Goal: Find specific page/section

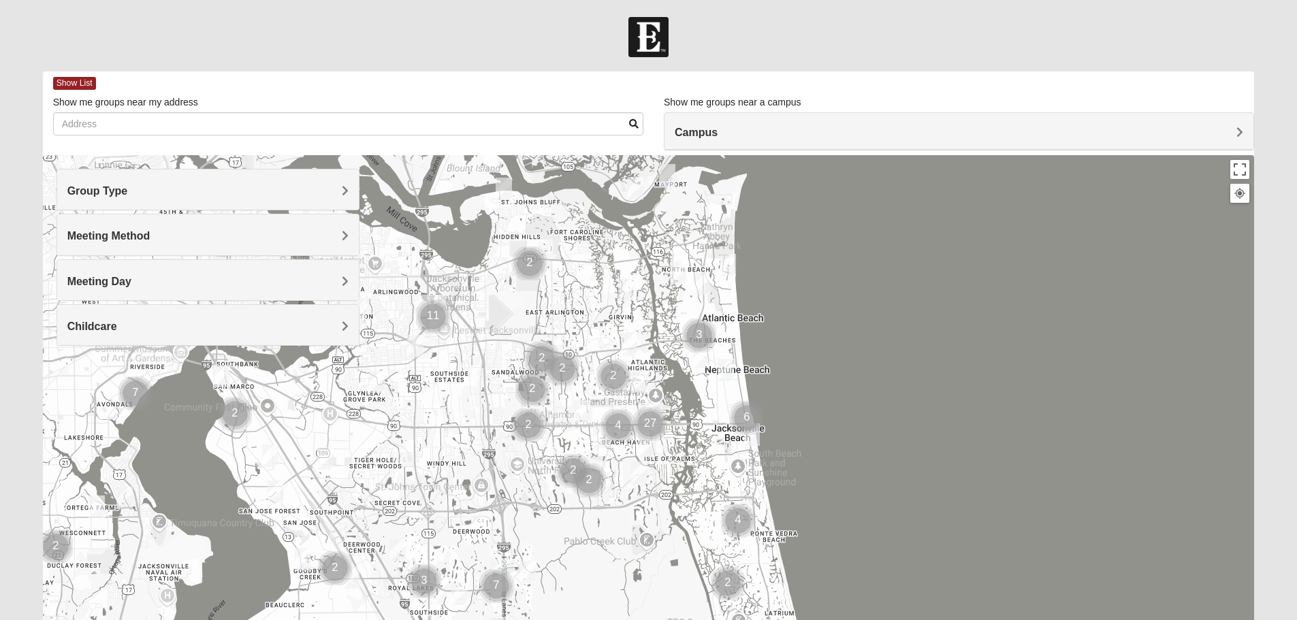
click at [337, 187] on h4 "Group Type" at bounding box center [207, 191] width 281 height 13
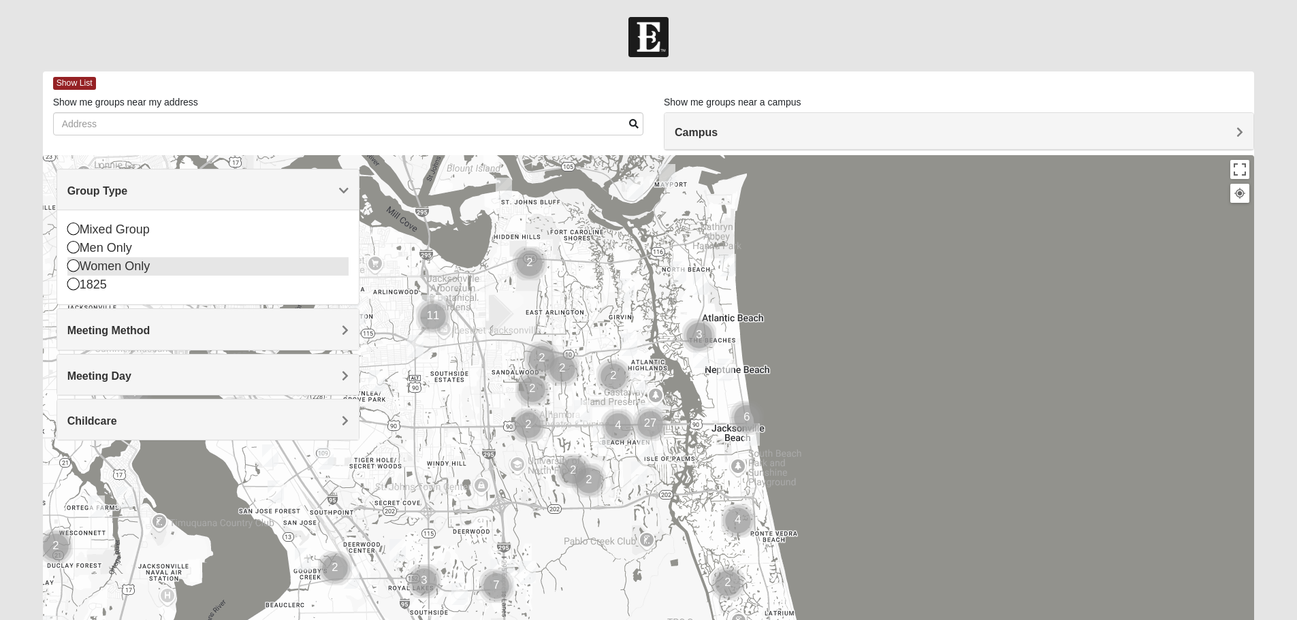
click at [72, 265] on icon at bounding box center [73, 265] width 12 height 12
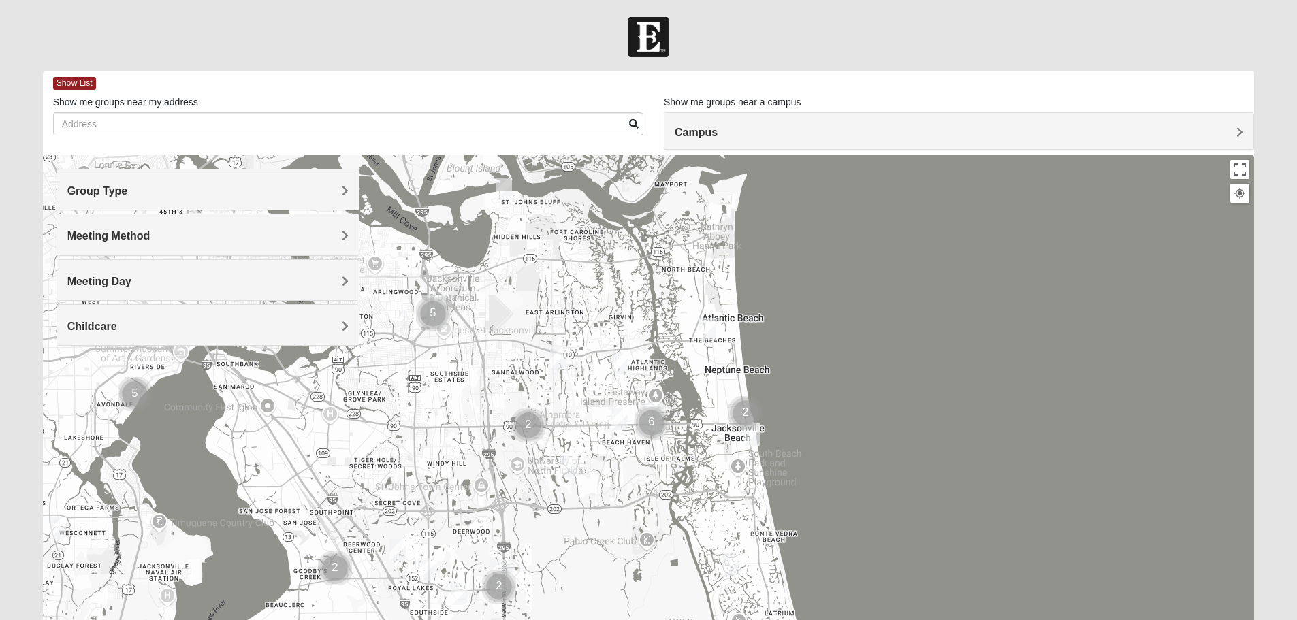
click at [151, 233] on span "Meeting Method" at bounding box center [108, 236] width 83 height 12
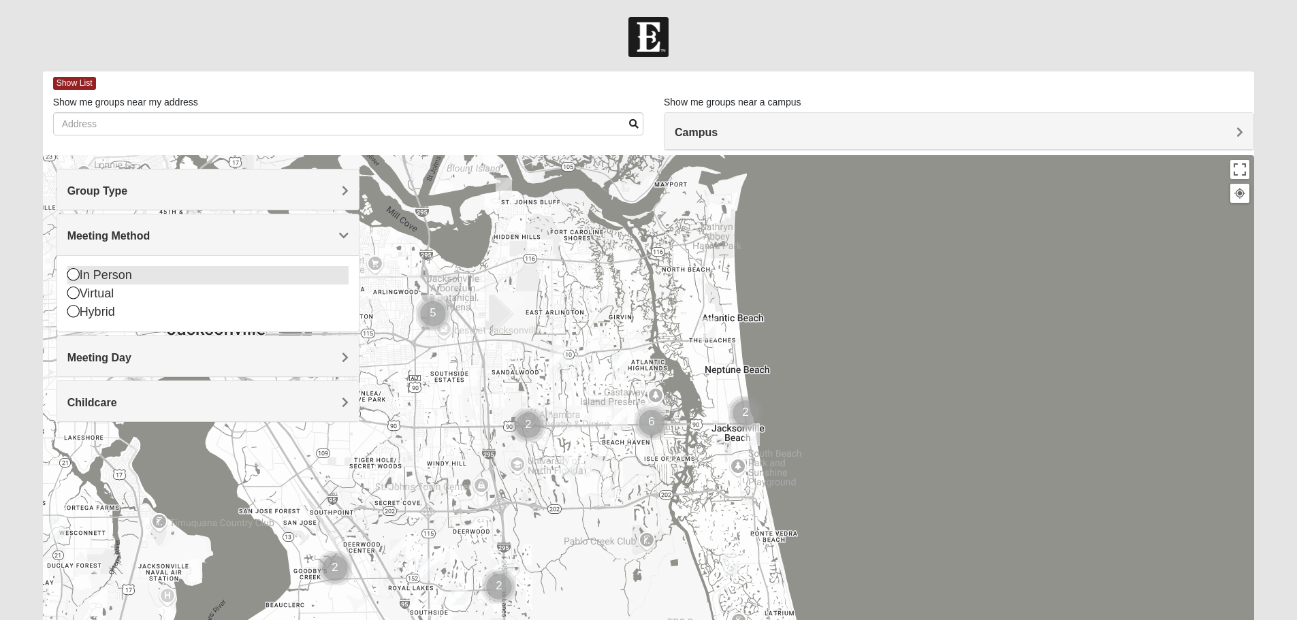
click at [68, 274] on icon at bounding box center [73, 274] width 12 height 12
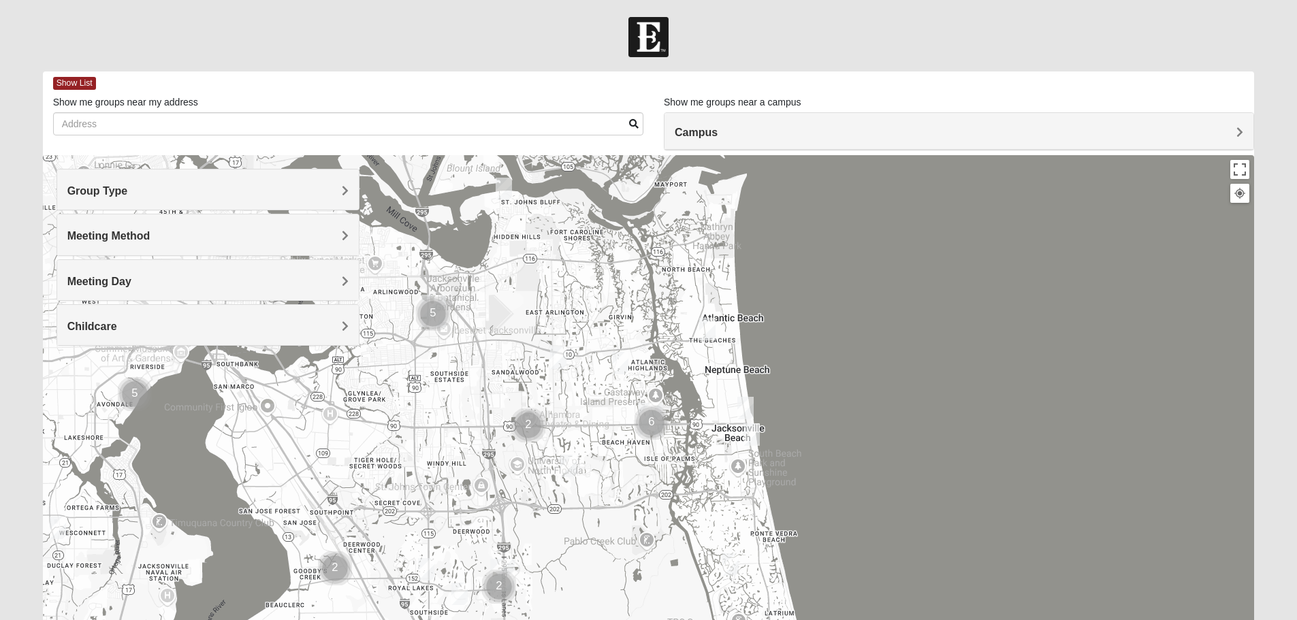
click at [131, 279] on span "Meeting Day" at bounding box center [99, 282] width 64 height 12
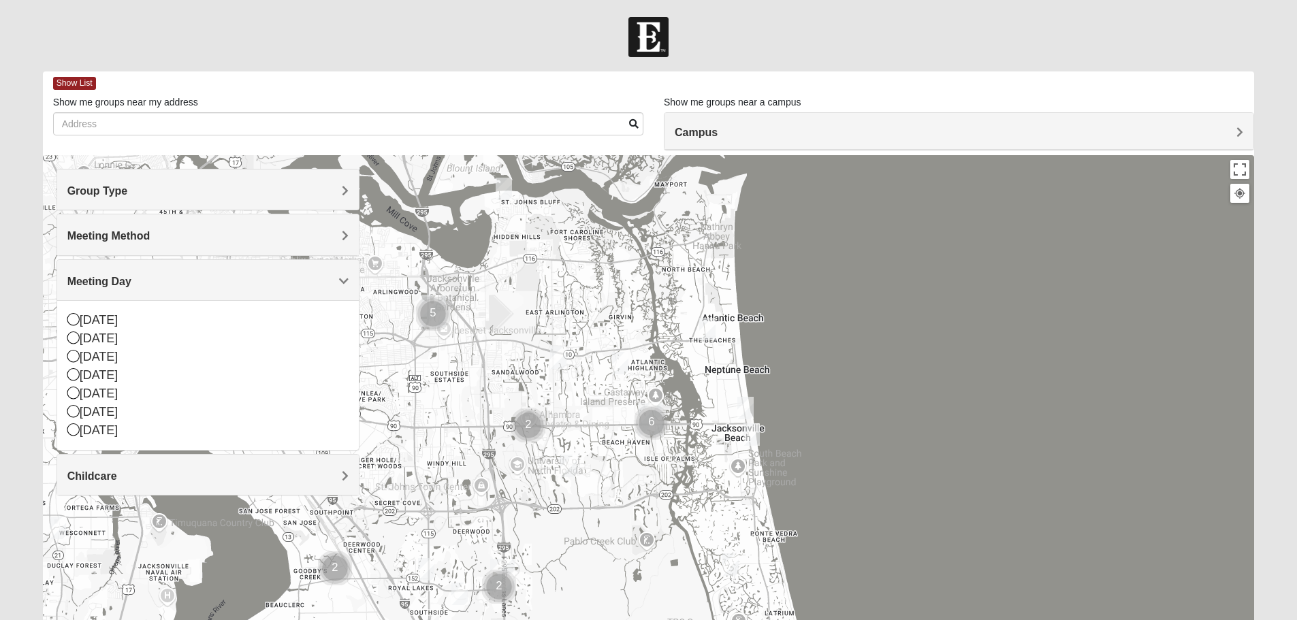
click at [927, 292] on div at bounding box center [649, 427] width 1212 height 545
click at [131, 277] on span "Meeting Day" at bounding box center [99, 282] width 64 height 12
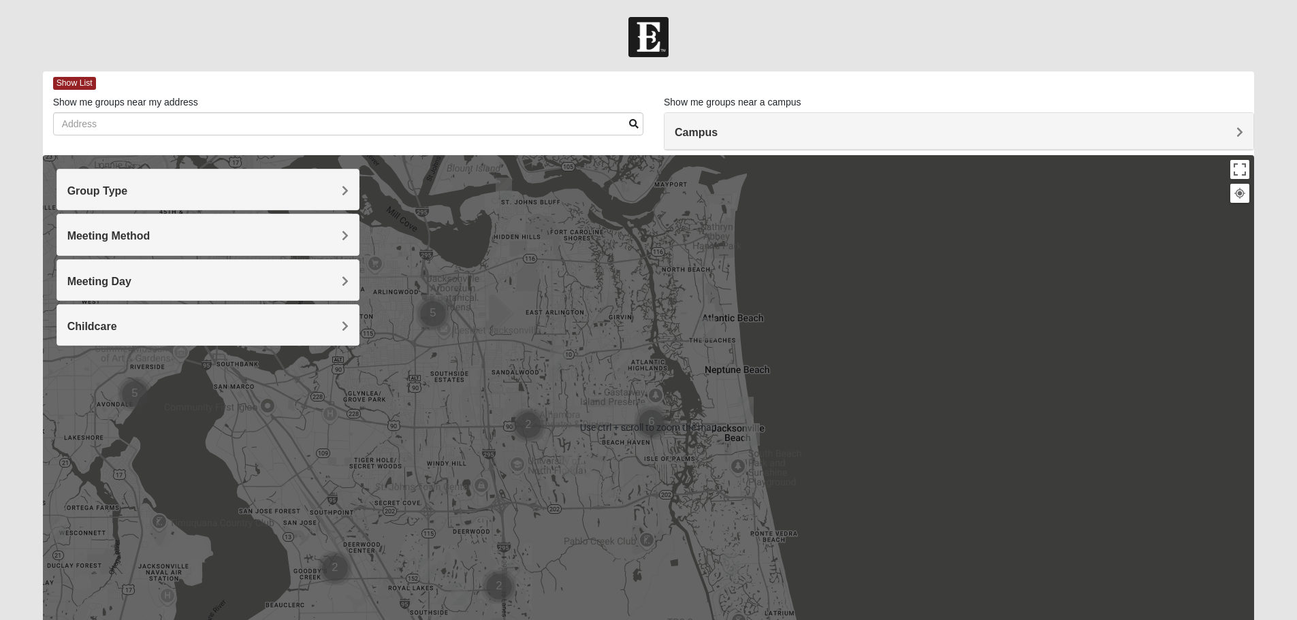
click at [1021, 290] on div at bounding box center [649, 427] width 1212 height 545
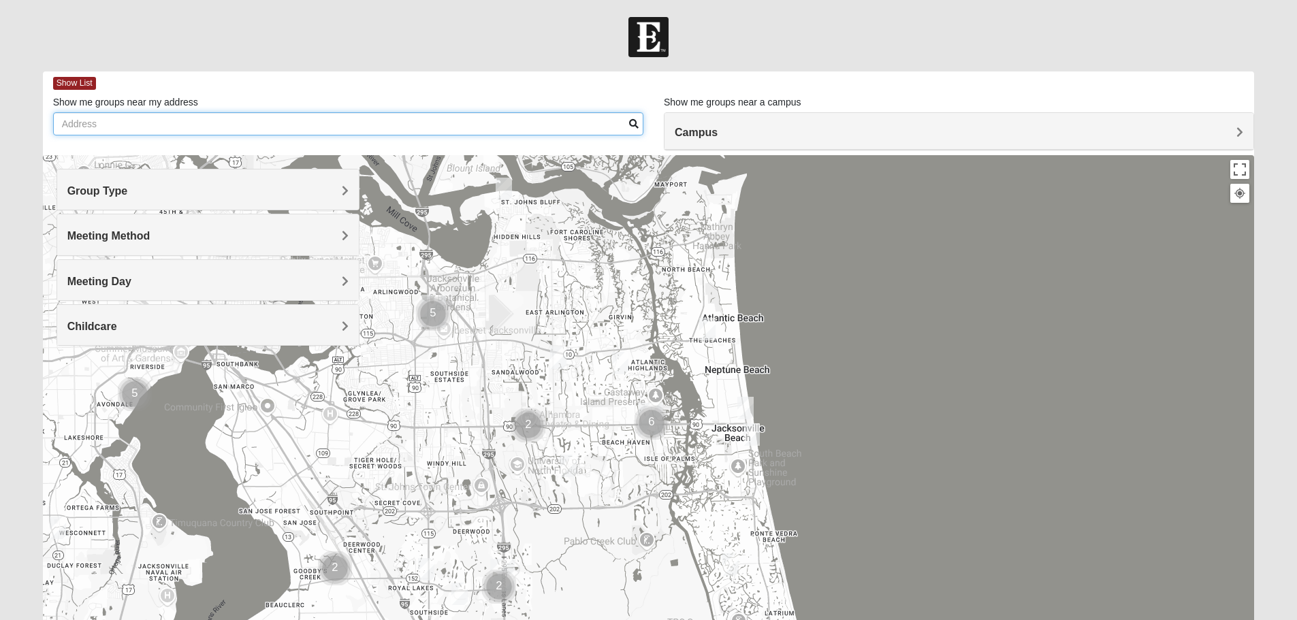
click at [234, 117] on input "Show me groups near my address" at bounding box center [348, 123] width 590 height 23
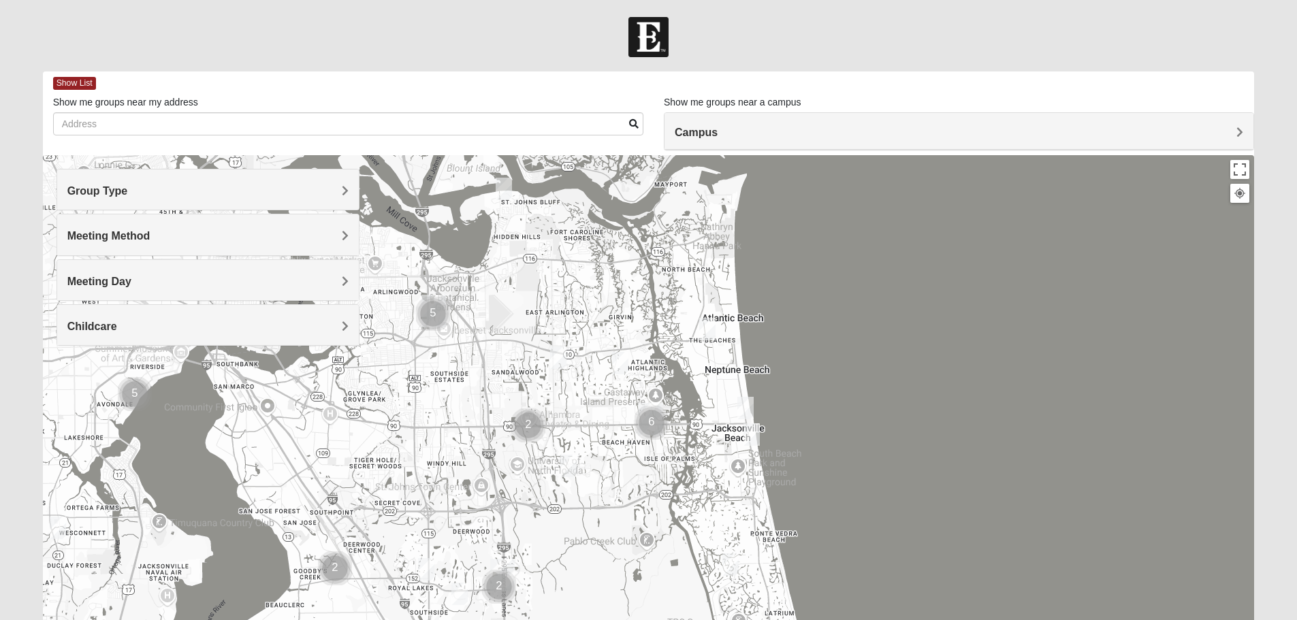
click at [718, 130] on span "Campus" at bounding box center [696, 133] width 43 height 12
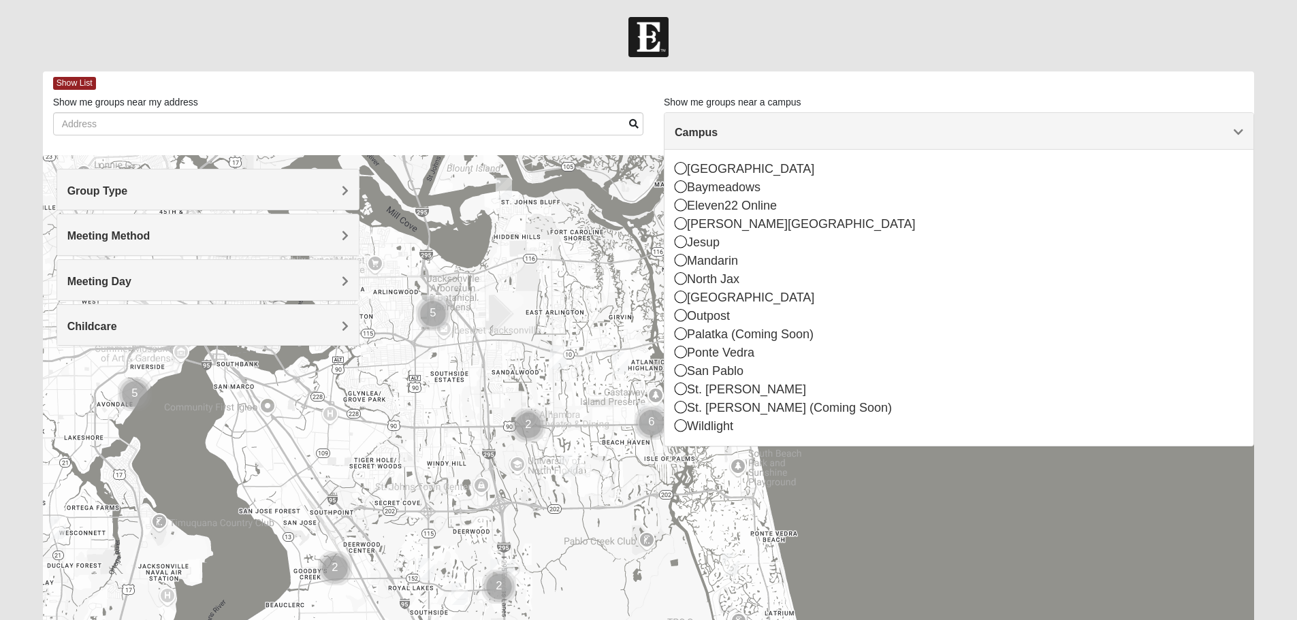
click at [981, 29] on div at bounding box center [648, 37] width 1297 height 40
click at [906, 529] on div at bounding box center [649, 427] width 1212 height 545
click at [1244, 125] on div "Campus" at bounding box center [959, 131] width 589 height 37
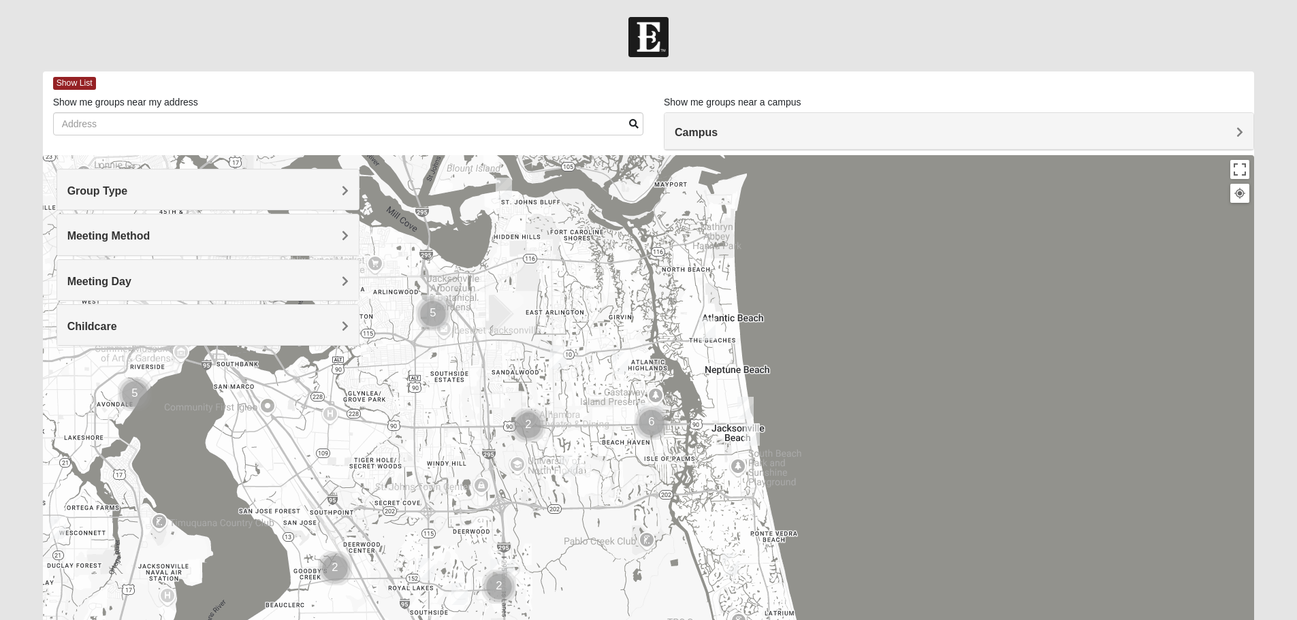
click at [501, 185] on img "Womens Nield 32225" at bounding box center [504, 189] width 16 height 22
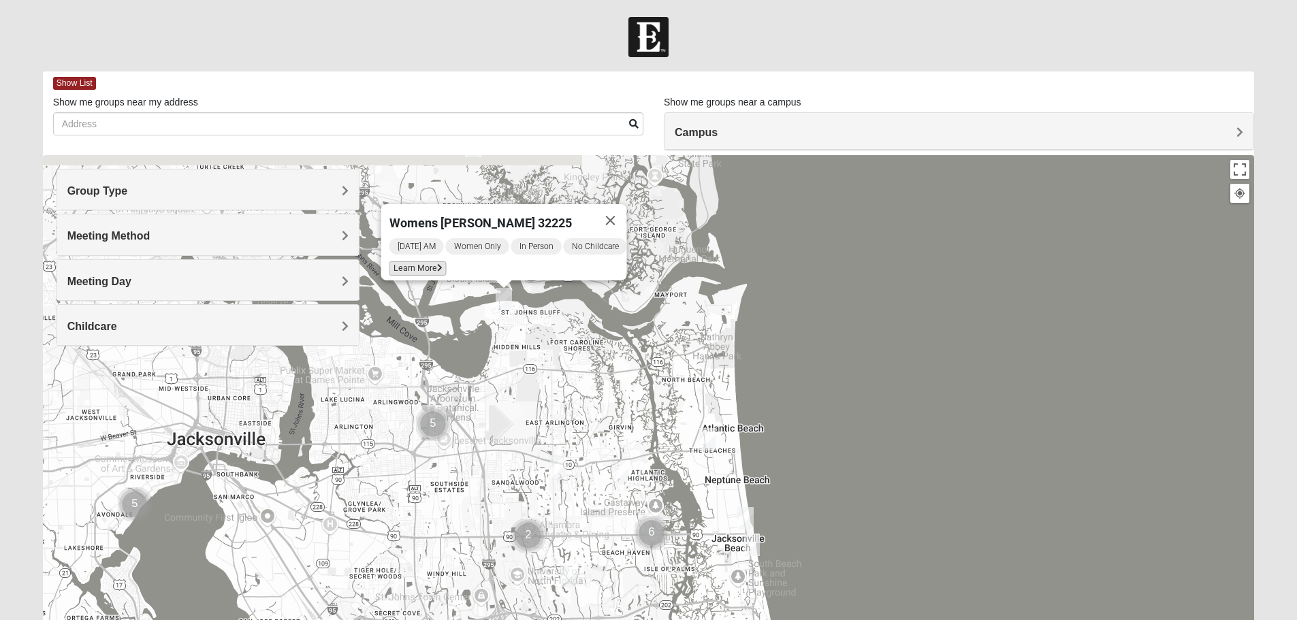
click at [396, 264] on span "Learn More" at bounding box center [417, 269] width 57 height 14
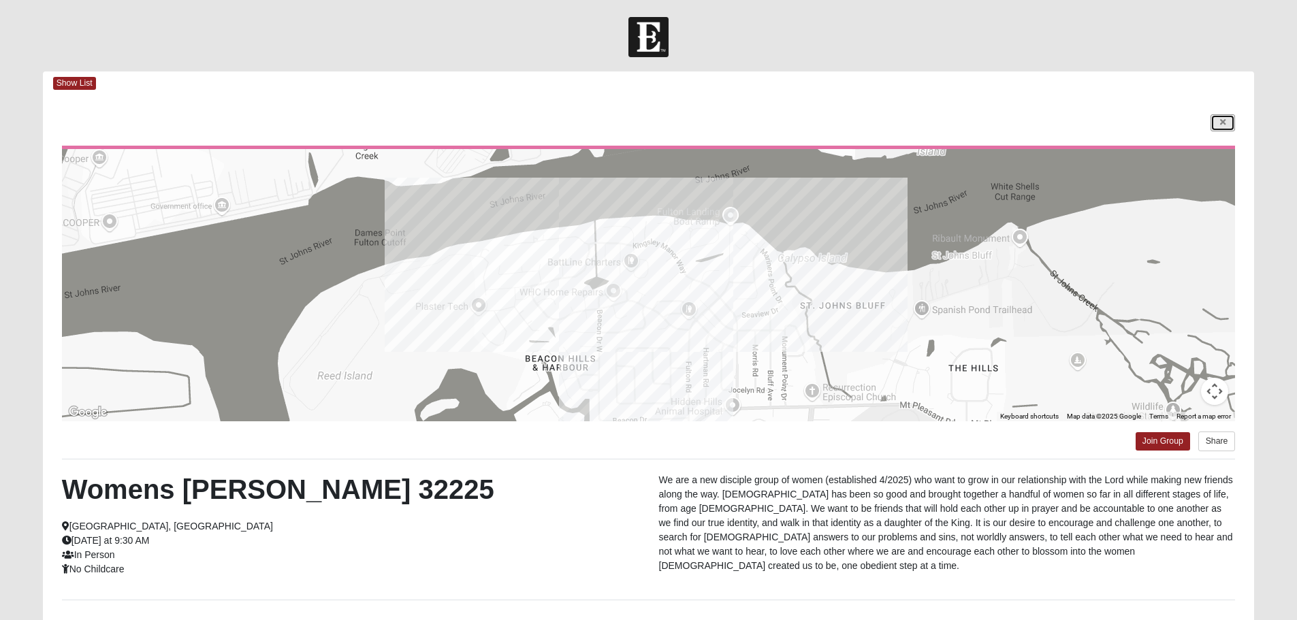
click at [1225, 114] on div "← Move left → Move right ↑ Move up ↓ Move down + Zoom in - Zoom out Home Jump l…" at bounding box center [649, 394] width 1212 height 598
